Goal: Information Seeking & Learning: Learn about a topic

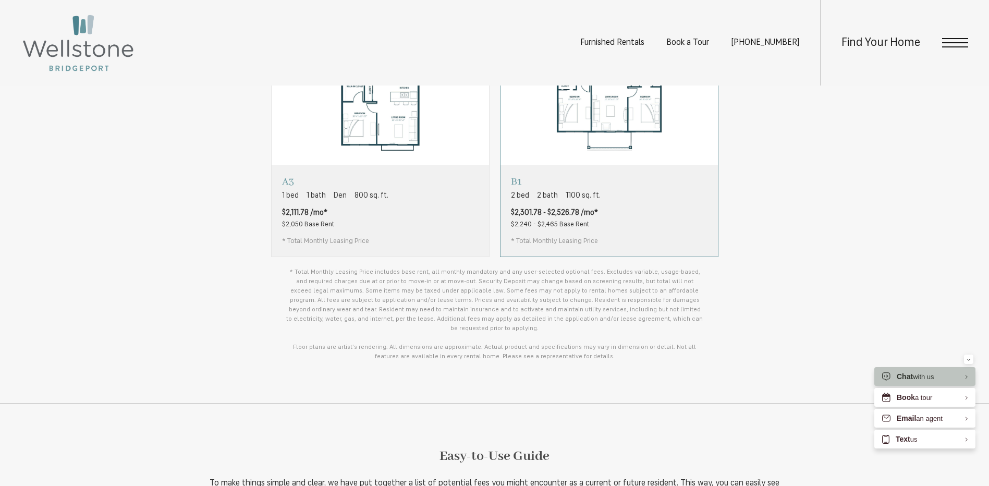
scroll to position [782, 0]
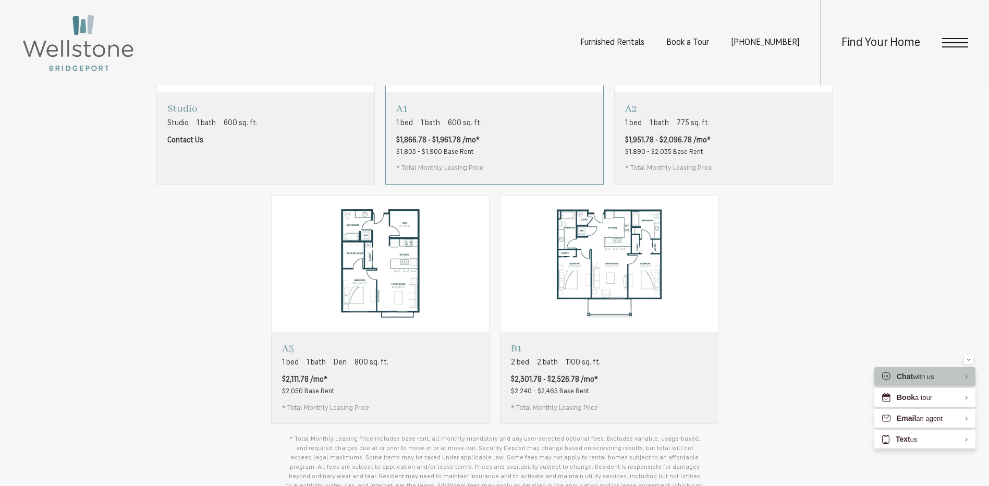
click at [516, 157] on div "A1 1 bed 1 bath 600 sq. ft. $1,866.78 - $1,961.78 /mo* $1,805 - $1,900 Base Ren…" at bounding box center [494, 138] width 217 height 92
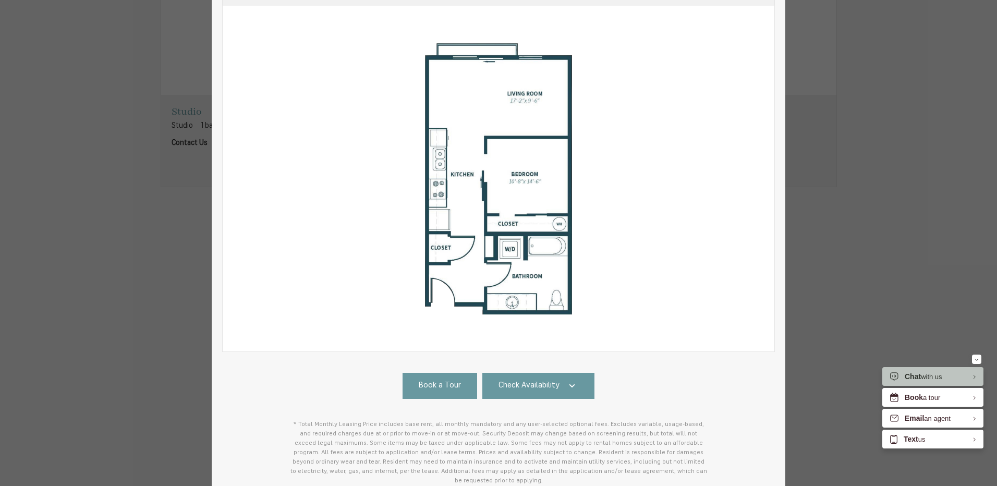
scroll to position [200, 0]
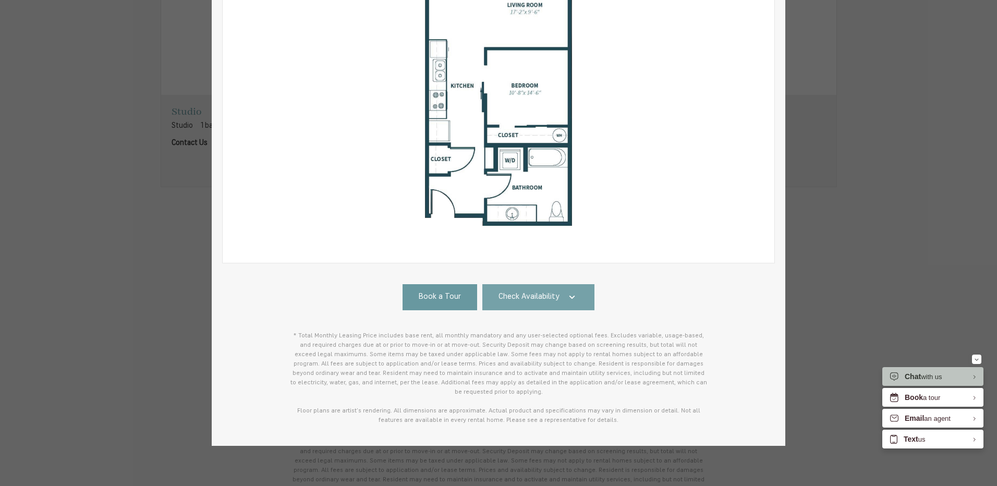
click at [546, 293] on span "Check Availability" at bounding box center [529, 297] width 61 height 12
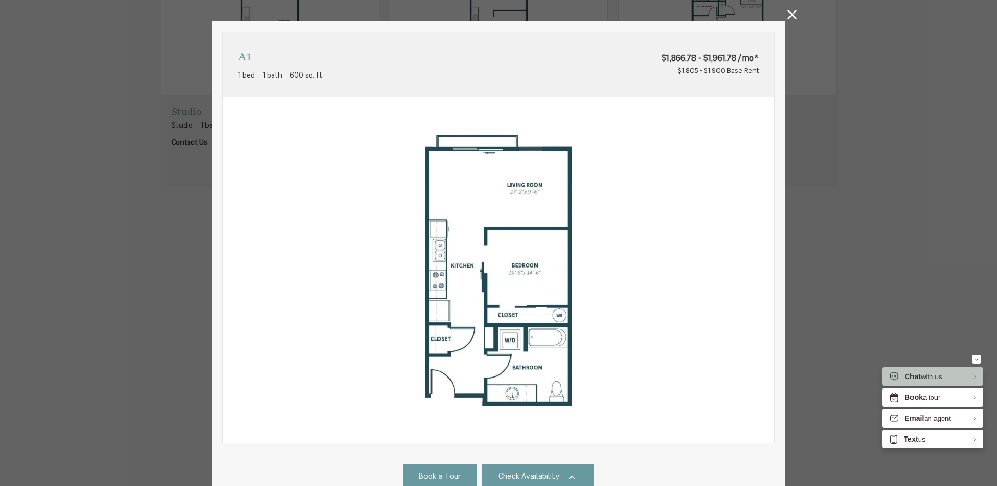
scroll to position [0, 0]
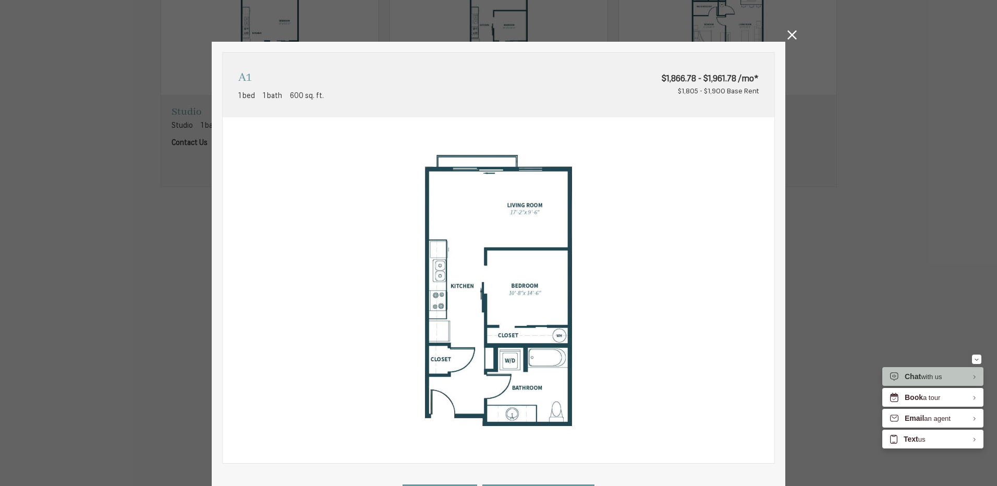
click at [787, 38] on icon at bounding box center [791, 34] width 9 height 9
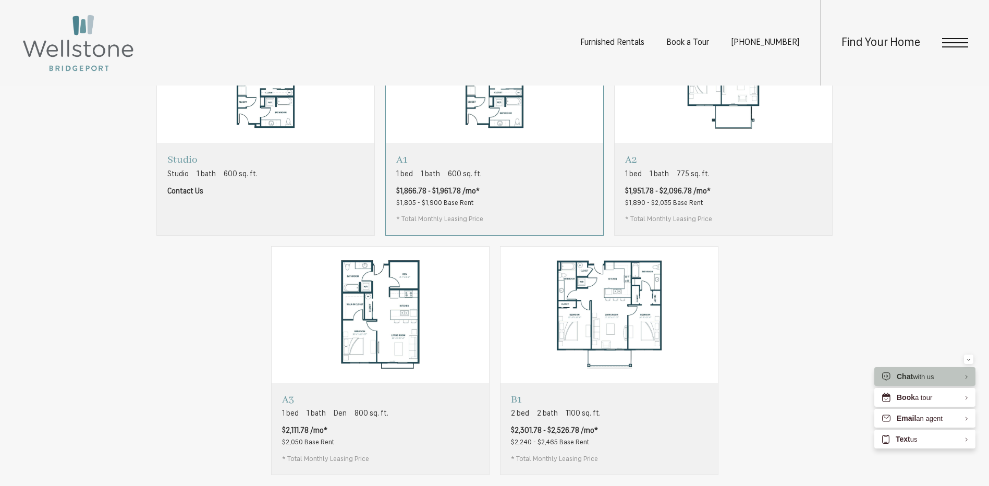
scroll to position [730, 0]
click at [554, 207] on div "A1 1 bed 1 bath 600 sq. ft. $1,866.78 - $1,961.78 /mo* $1,805 - $1,900 Base Ren…" at bounding box center [494, 190] width 217 height 92
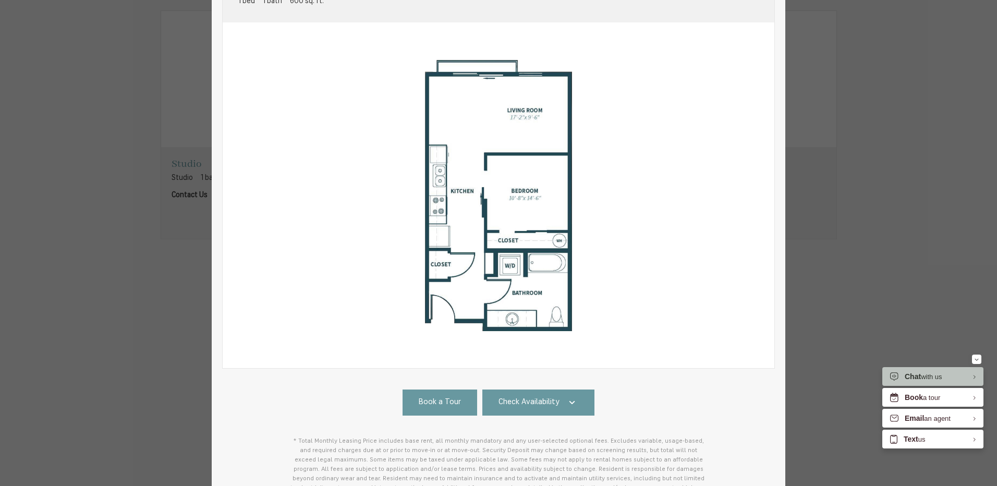
scroll to position [0, 0]
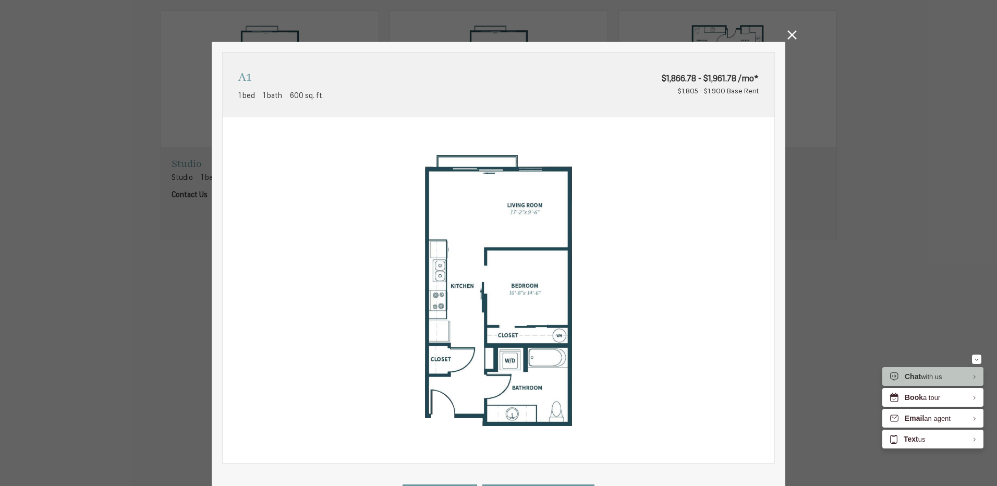
click at [787, 33] on icon at bounding box center [791, 34] width 9 height 9
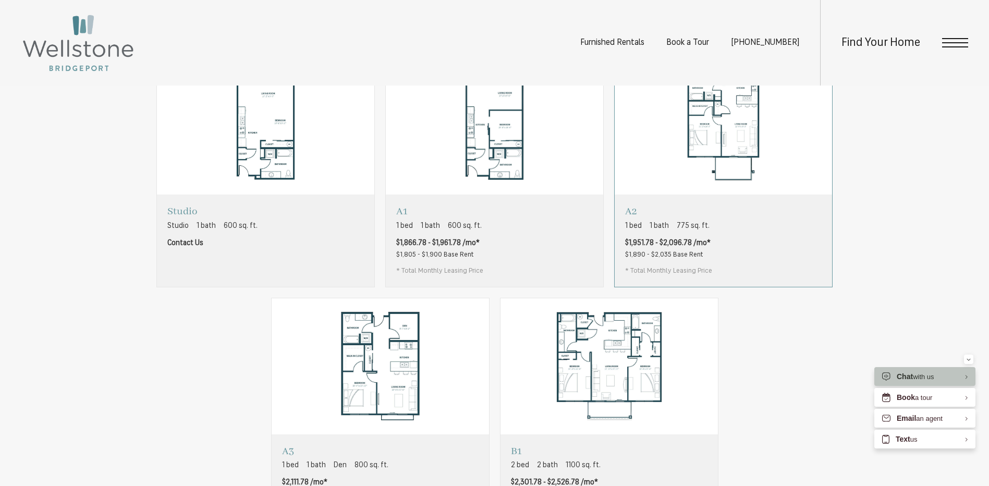
scroll to position [678, 0]
click at [509, 266] on div "A1 1 bed 1 bath 600 sq. ft. $1,866.78 - $1,961.78 /mo* $1,805 - $1,900 Base Ren…" at bounding box center [494, 242] width 217 height 92
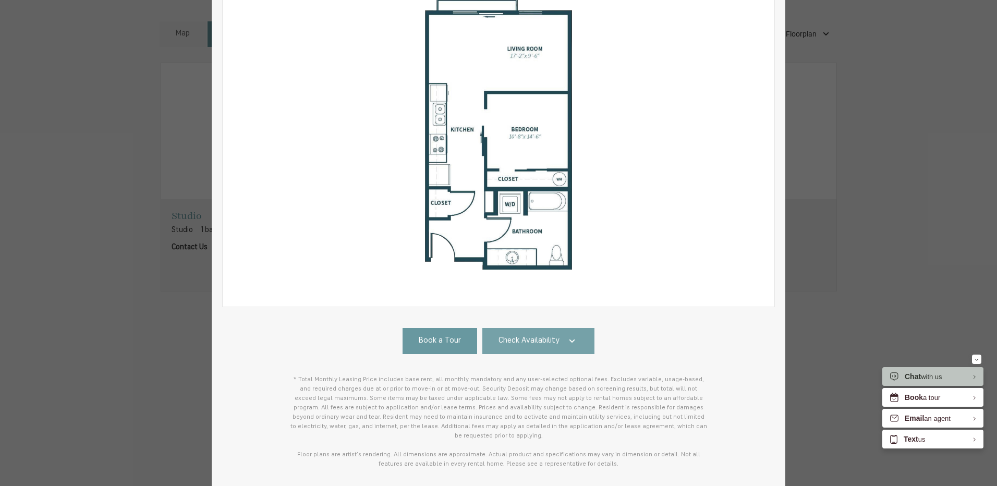
click at [540, 345] on span "Check Availability" at bounding box center [529, 341] width 61 height 12
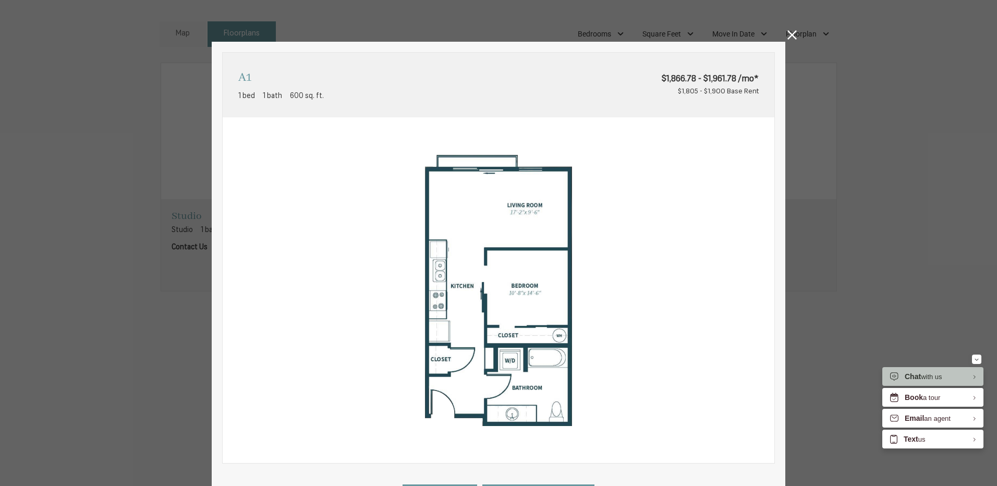
click at [787, 33] on icon at bounding box center [791, 34] width 9 height 9
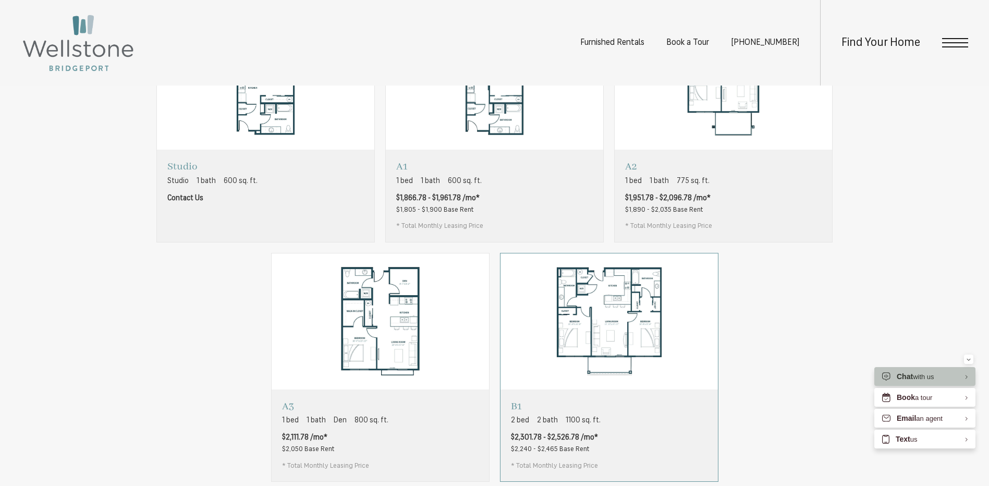
scroll to position [834, 0]
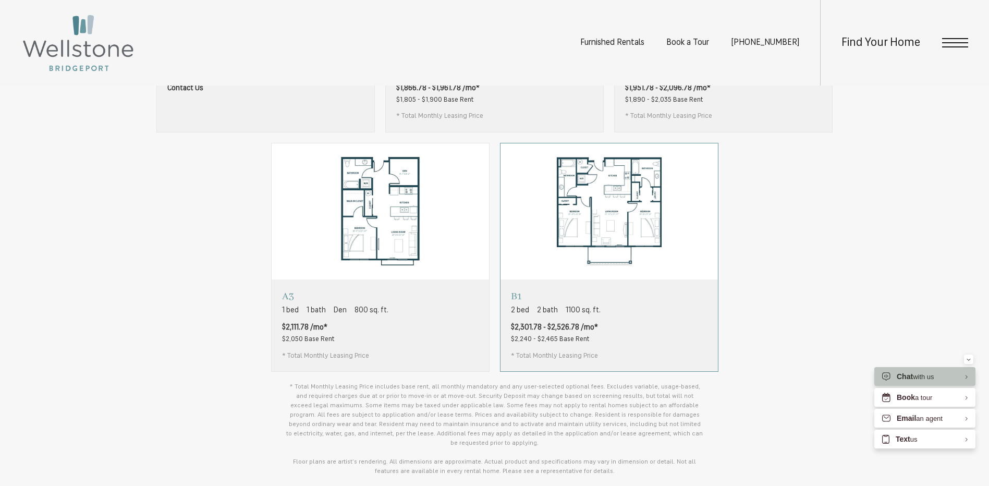
click at [668, 344] on div "B1 2 bed 2 bath 1100 sq. ft. $2,301.78 - $2,526.78 /mo* $2,240 - $2,465 Base Re…" at bounding box center [609, 326] width 217 height 92
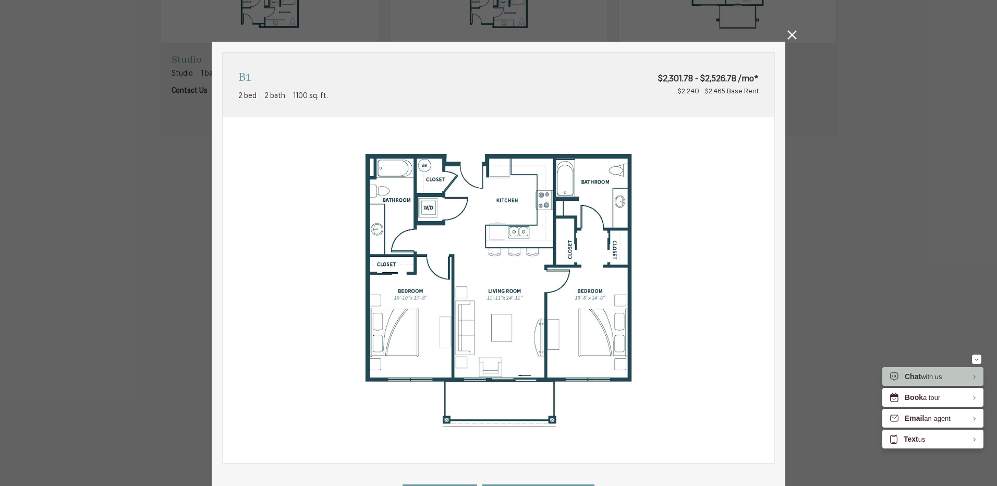
scroll to position [200, 0]
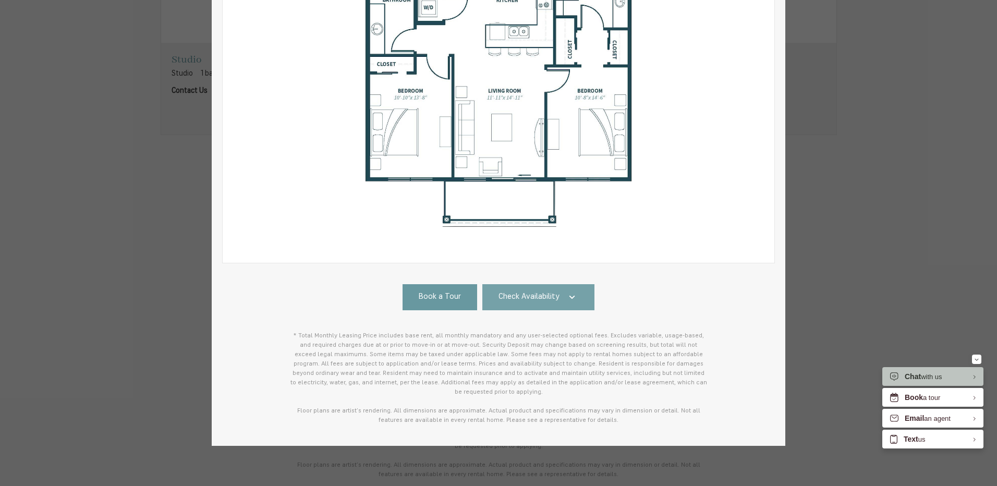
click at [571, 295] on icon at bounding box center [572, 297] width 13 height 13
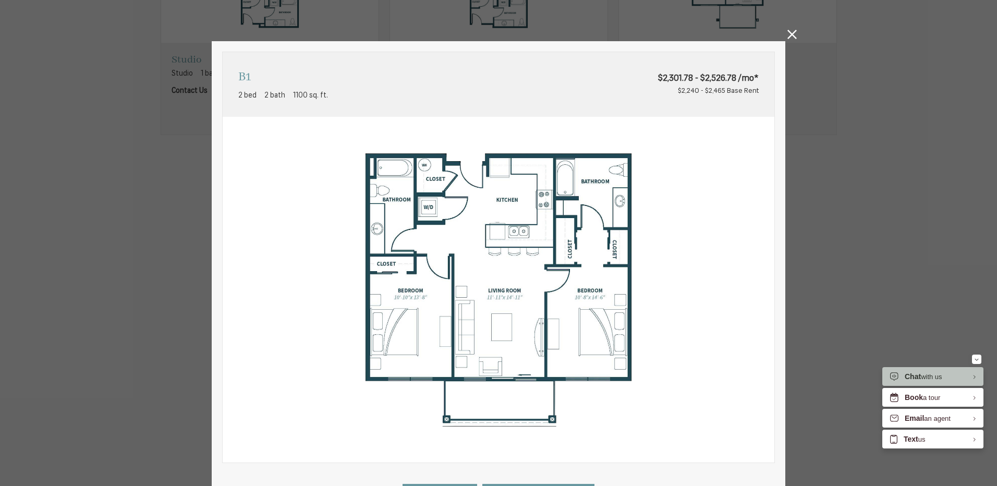
scroll to position [0, 0]
click at [788, 37] on icon at bounding box center [791, 34] width 9 height 9
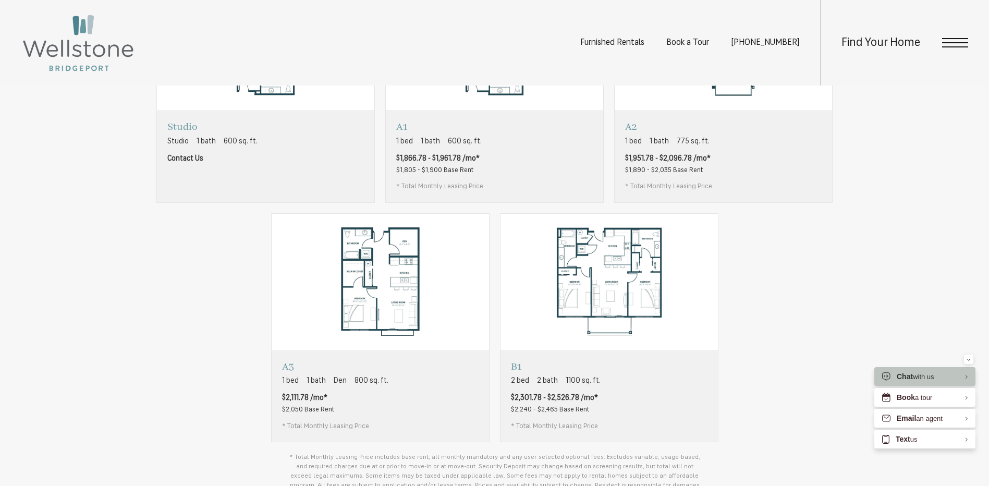
scroll to position [782, 0]
